Goal: Task Accomplishment & Management: Use online tool/utility

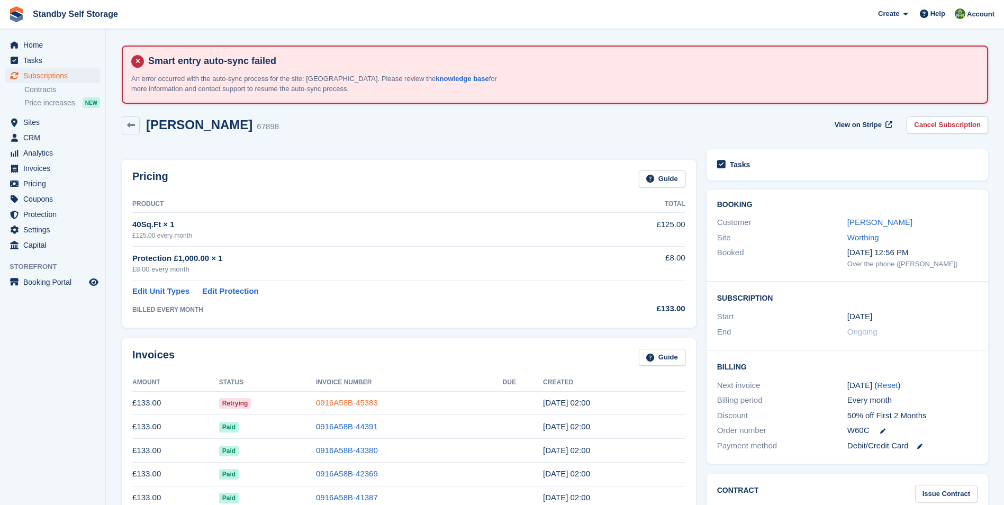
click at [349, 400] on link "0916A58B-45383" at bounding box center [347, 402] width 62 height 9
click at [350, 403] on link "0916A58B-45383" at bounding box center [347, 402] width 62 height 9
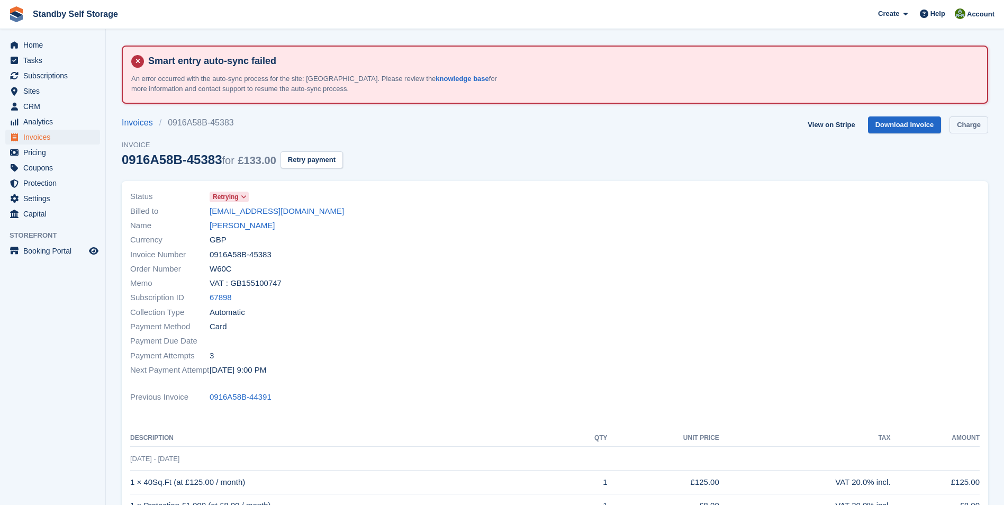
click at [962, 127] on link "Charge" at bounding box center [969, 124] width 39 height 17
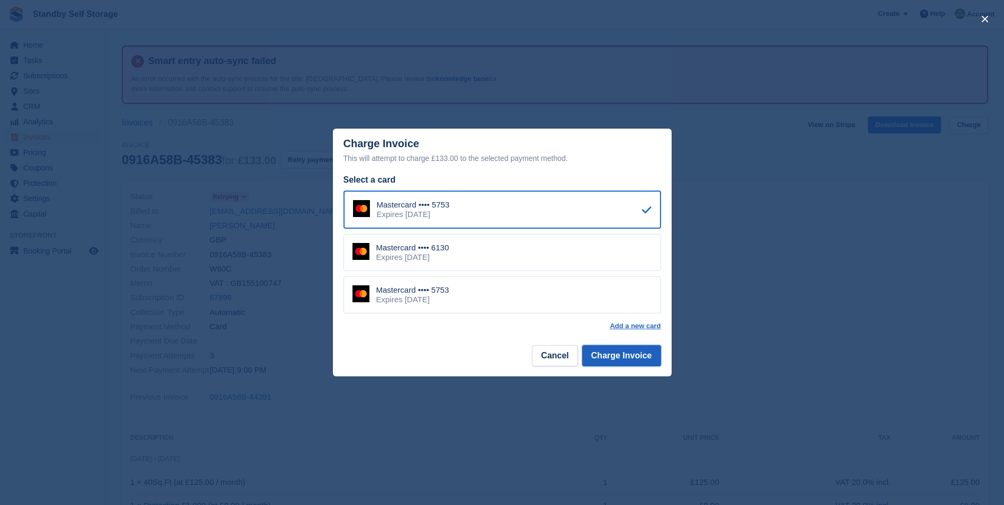
click at [633, 353] on button "Charge Invoice" at bounding box center [621, 355] width 79 height 21
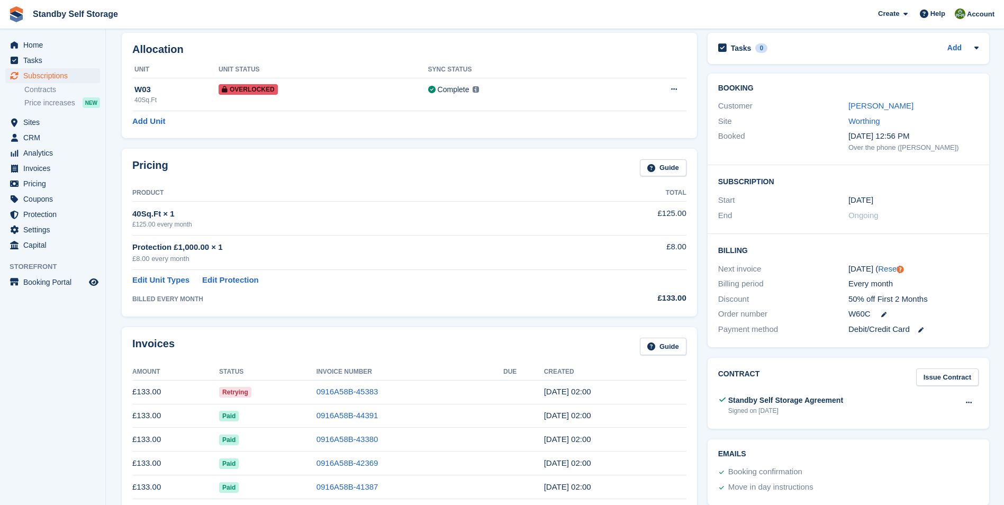
scroll to position [131, 0]
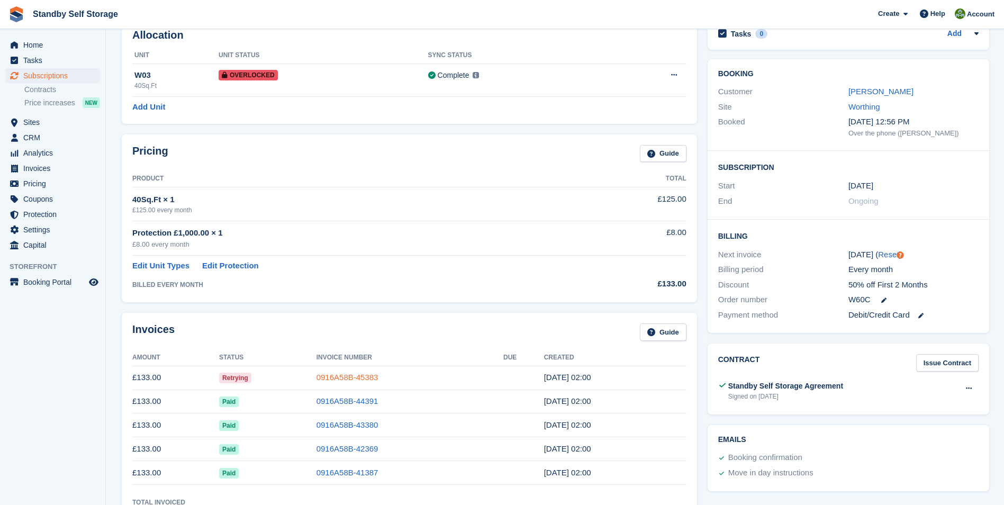
click at [358, 375] on link "0916A58B-45383" at bounding box center [348, 377] width 62 height 9
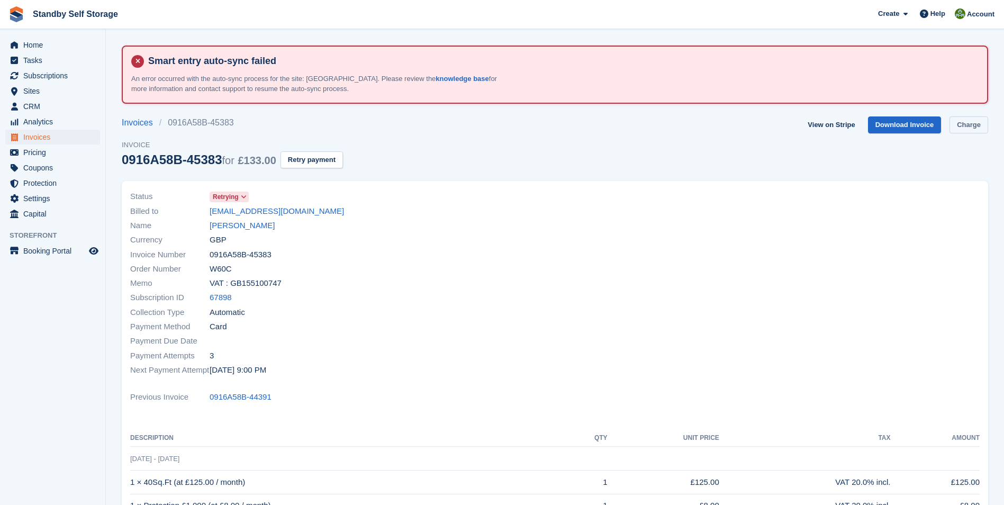
click at [972, 124] on link "Charge" at bounding box center [969, 124] width 39 height 17
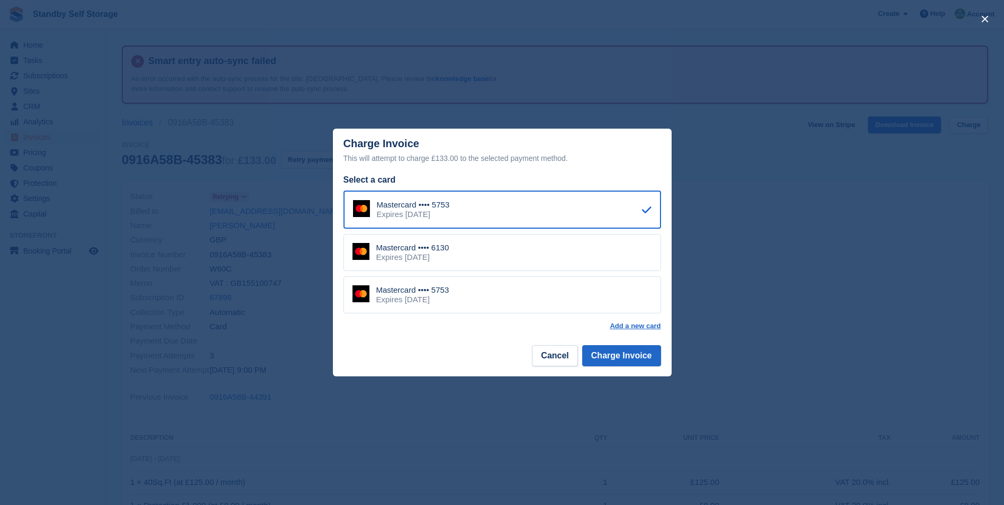
click at [455, 258] on div "Mastercard •••• 6130 Expires March 2030" at bounding box center [503, 252] width 318 height 37
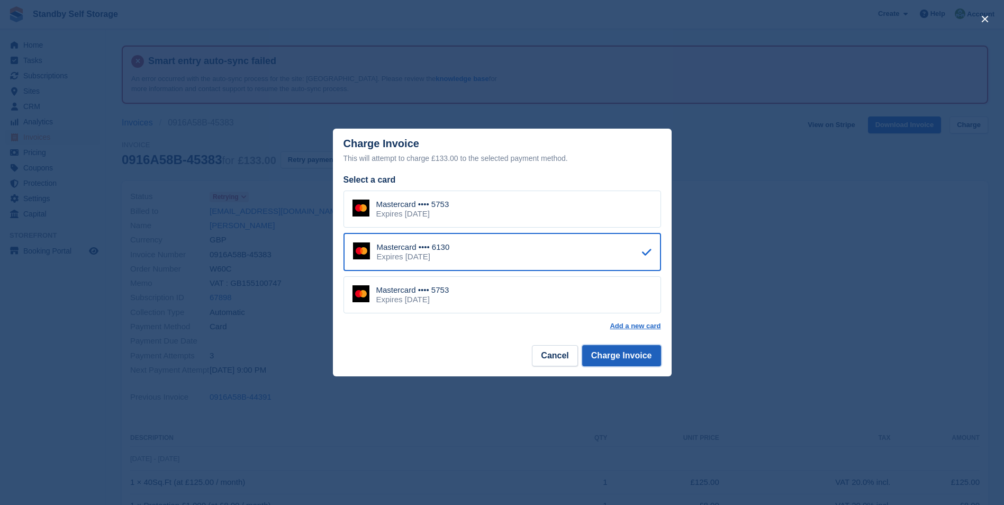
click at [629, 358] on button "Charge Invoice" at bounding box center [621, 355] width 79 height 21
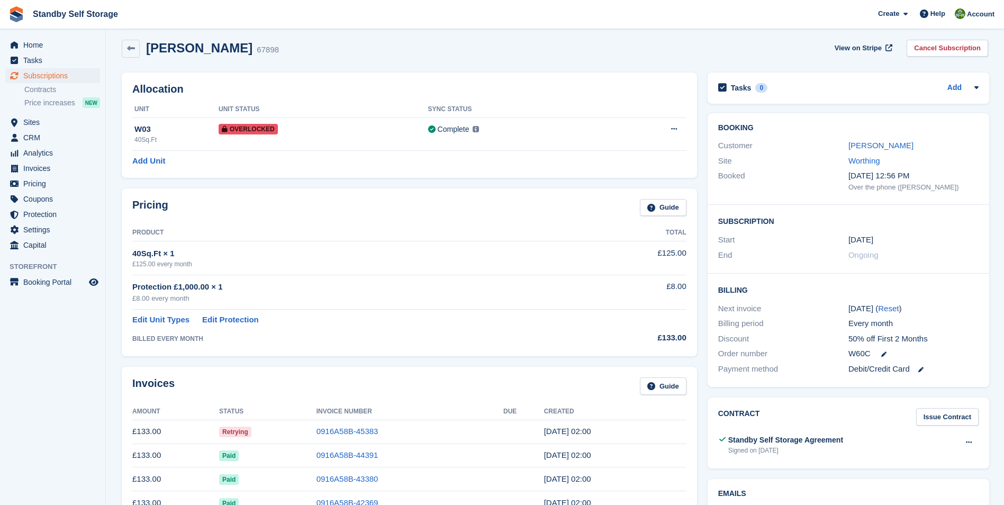
scroll to position [190, 0]
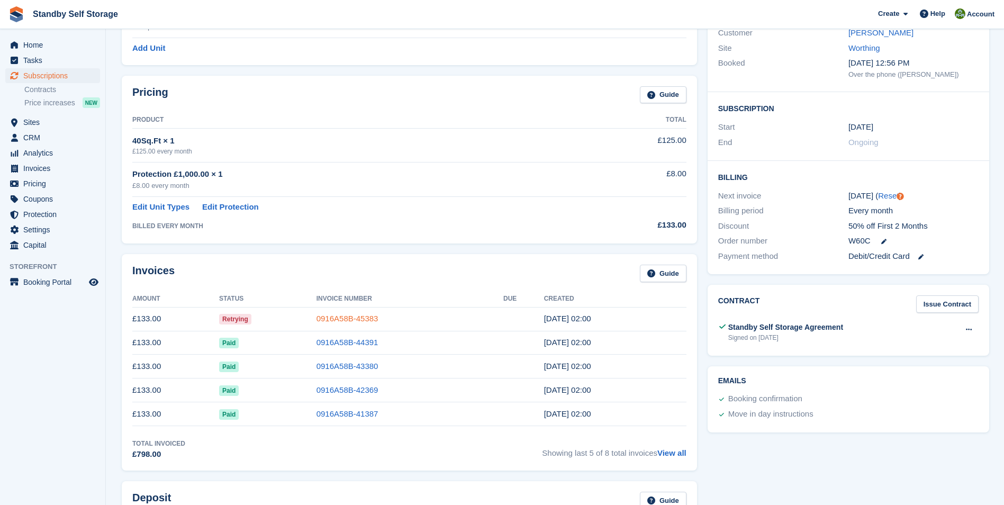
click at [356, 317] on link "0916A58B-45383" at bounding box center [348, 318] width 62 height 9
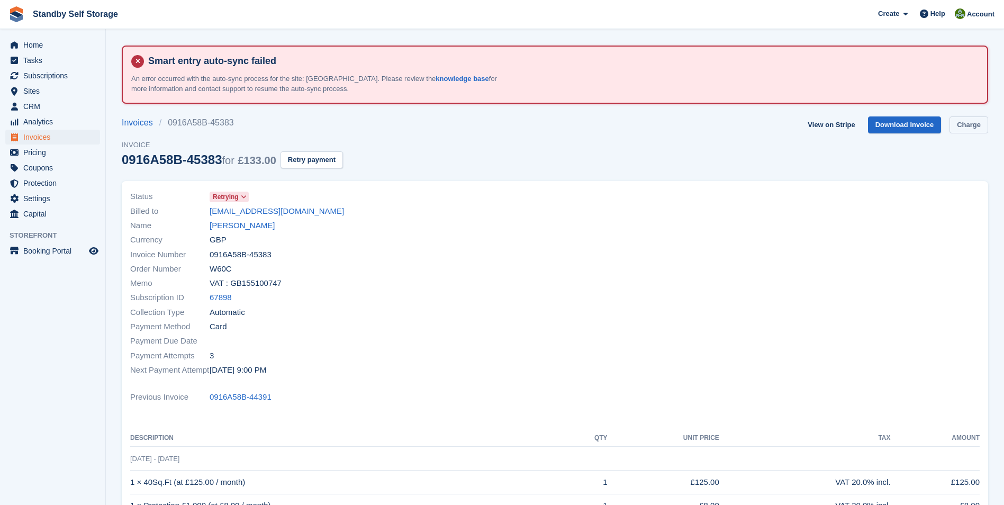
click at [964, 126] on link "Charge" at bounding box center [969, 124] width 39 height 17
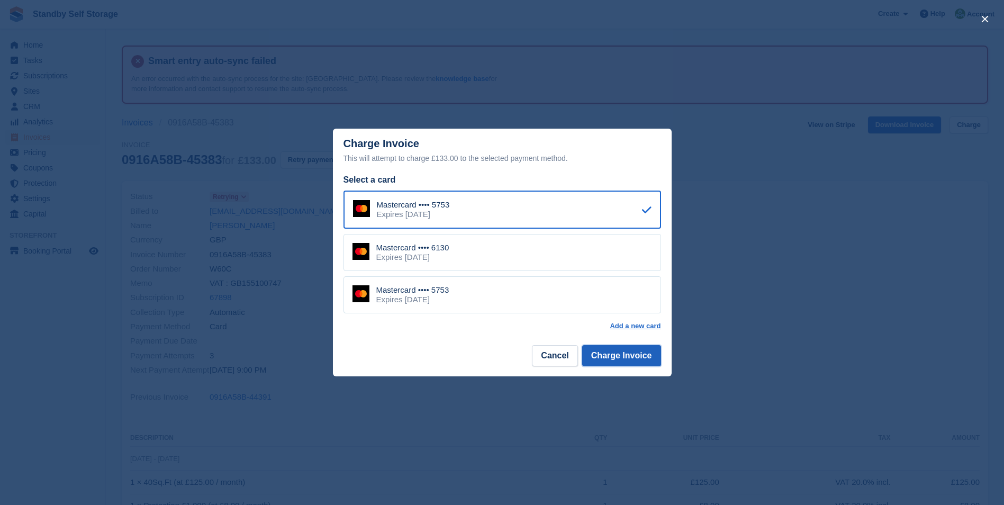
click at [620, 358] on button "Charge Invoice" at bounding box center [621, 355] width 79 height 21
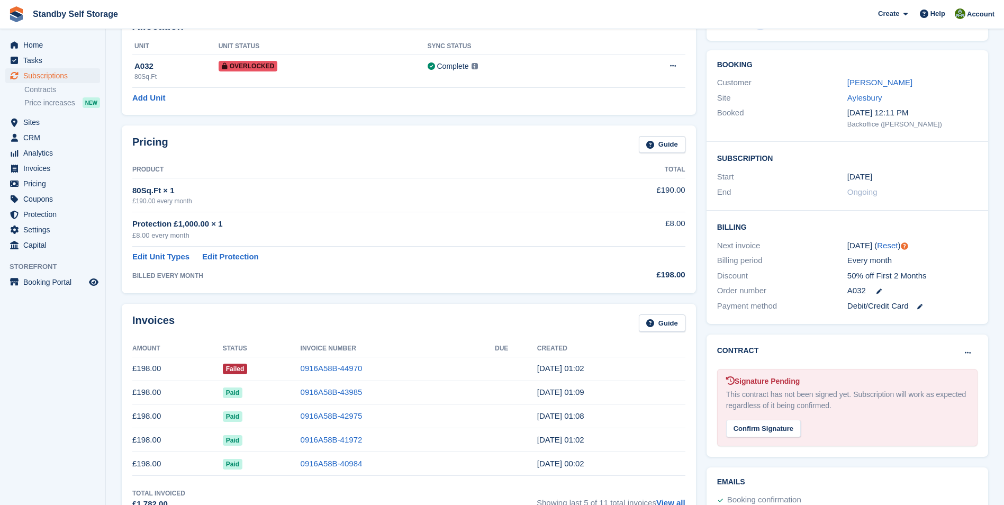
scroll to position [147, 0]
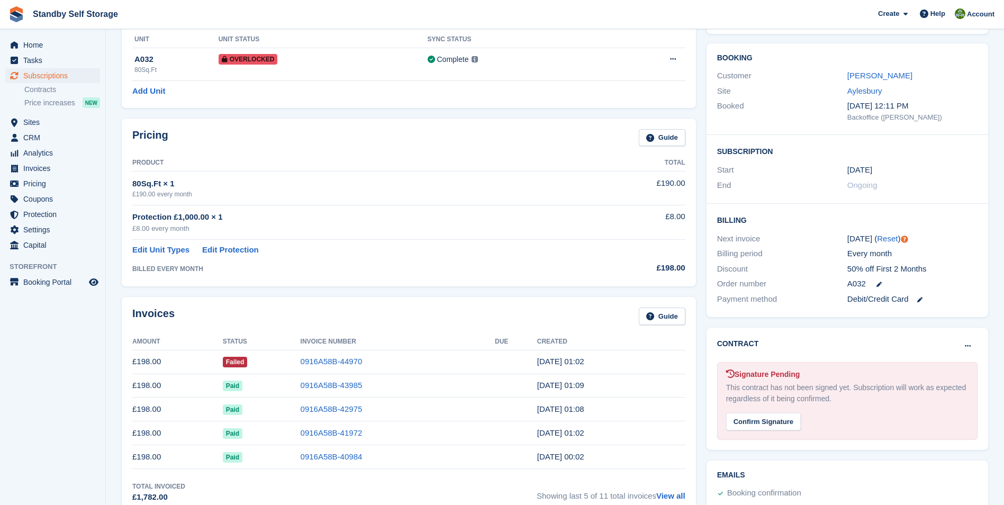
click at [334, 356] on td "0916A58B-44970" at bounding box center [398, 362] width 194 height 24
click at [330, 359] on link "0916A58B-44970" at bounding box center [332, 361] width 62 height 9
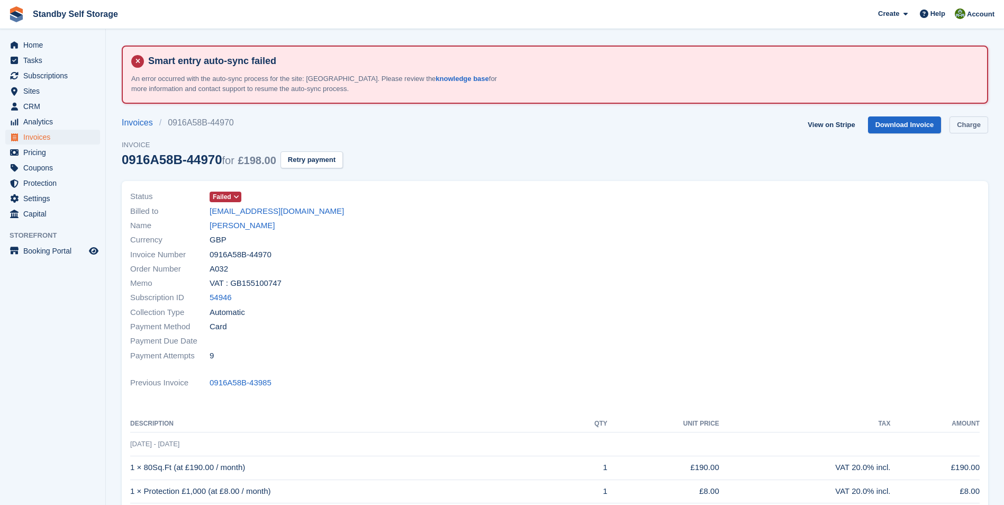
click at [961, 124] on link "Charge" at bounding box center [969, 124] width 39 height 17
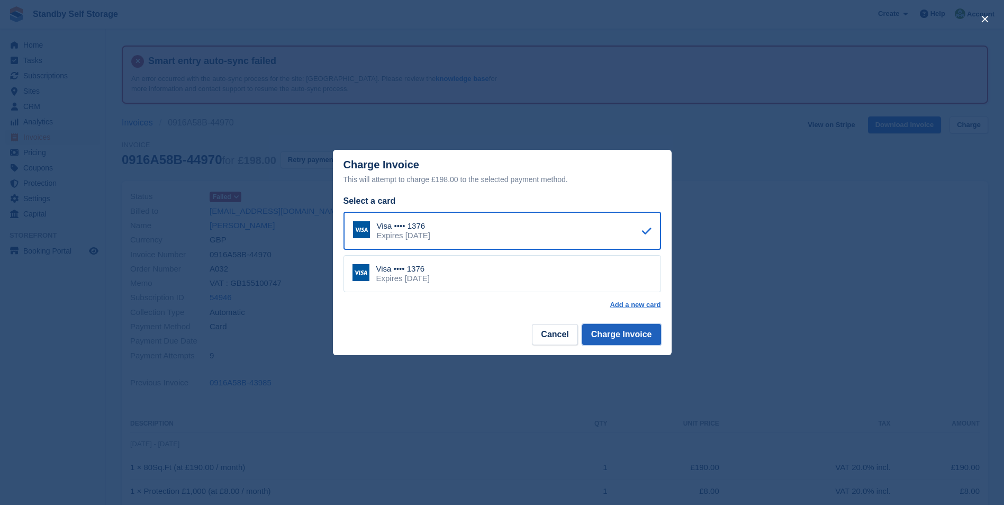
click at [597, 330] on button "Charge Invoice" at bounding box center [621, 334] width 79 height 21
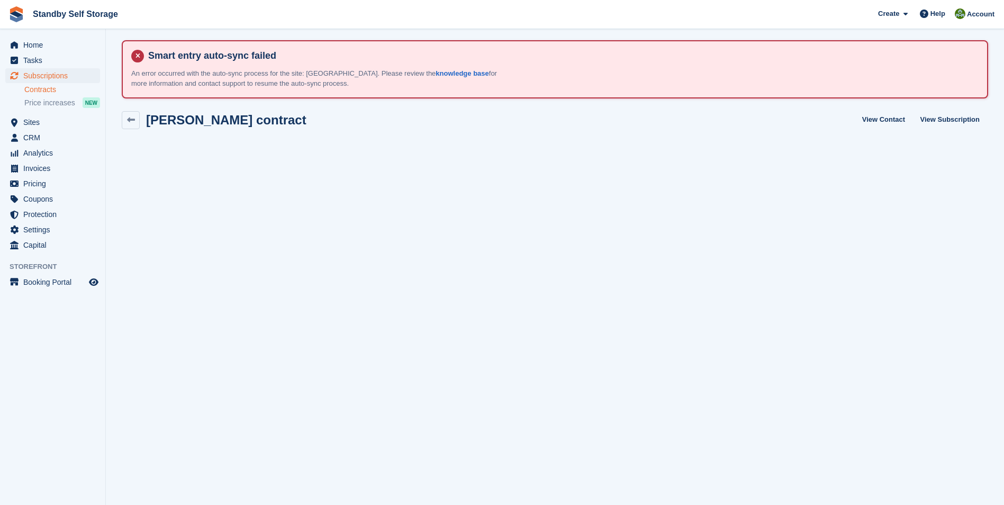
scroll to position [1, 0]
